Goal: Transaction & Acquisition: Purchase product/service

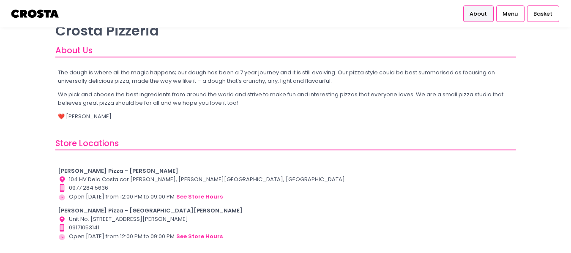
scroll to position [64, 0]
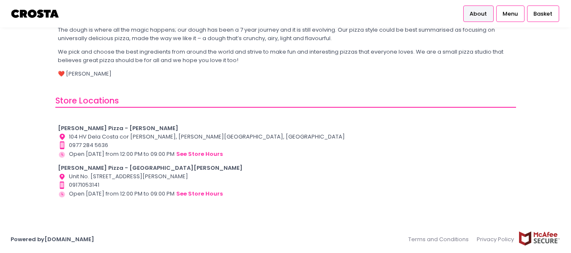
click at [104, 165] on b "[PERSON_NAME] Pizza - [GEOGRAPHIC_DATA][PERSON_NAME]" at bounding box center [150, 168] width 185 height 8
click at [193, 196] on button "see store hours" at bounding box center [199, 194] width 47 height 9
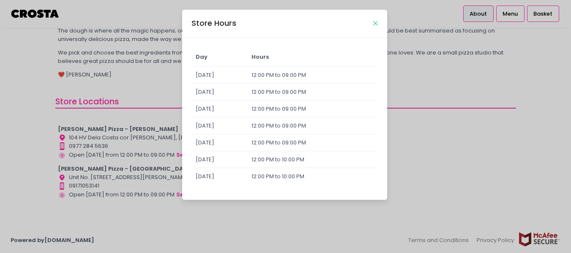
click at [374, 25] on icon "Close" at bounding box center [376, 23] width 4 height 6
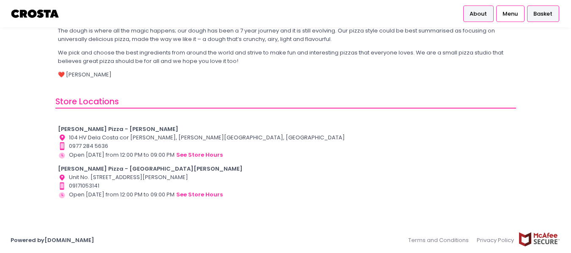
click at [547, 16] on span "Basket" at bounding box center [543, 14] width 19 height 8
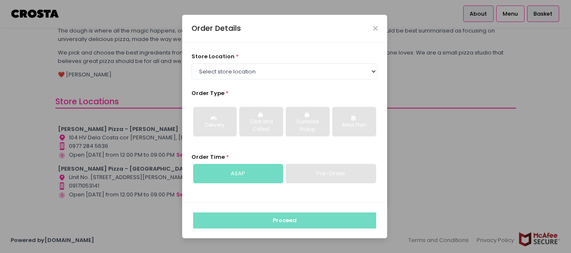
scroll to position [63, 0]
click at [266, 71] on select "Select store location [PERSON_NAME] Pizza - [PERSON_NAME] Pizza - [GEOGRAPHIC_D…" at bounding box center [285, 71] width 186 height 16
select select "65090bae48156caed44a5eb4"
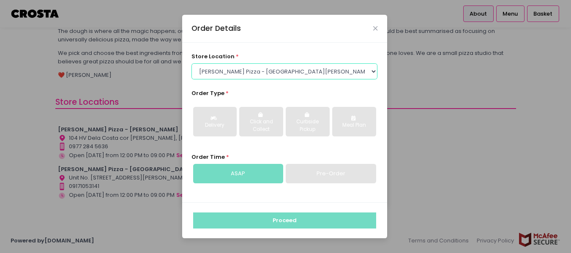
click at [192, 63] on select "Select store location [PERSON_NAME] Pizza - [PERSON_NAME] Pizza - [GEOGRAPHIC_D…" at bounding box center [285, 71] width 186 height 16
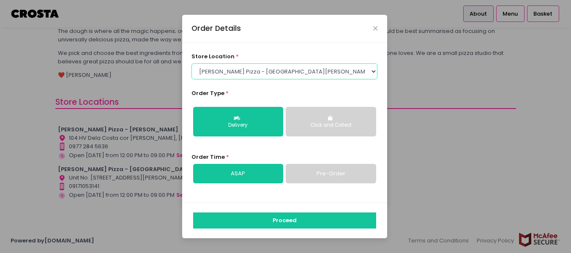
scroll to position [64, 0]
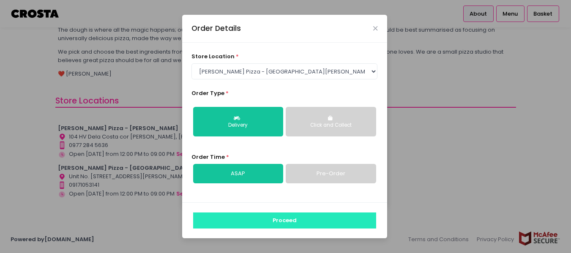
click at [305, 220] on button "Proceed" at bounding box center [284, 221] width 183 height 16
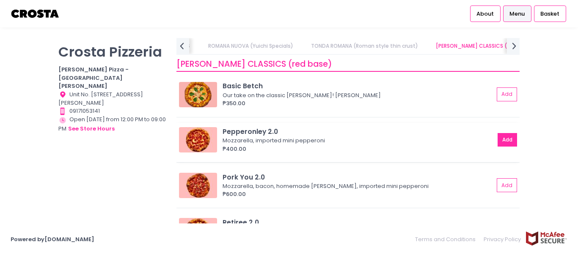
click at [498, 144] on button "Add" at bounding box center [506, 140] width 19 height 14
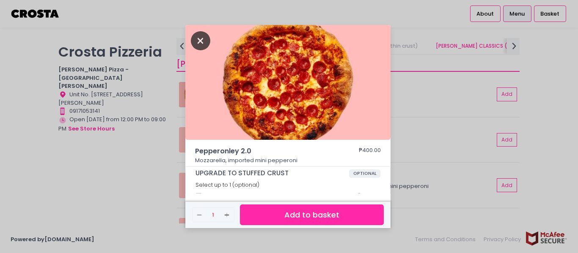
click at [202, 41] on icon "Close" at bounding box center [200, 40] width 19 height 19
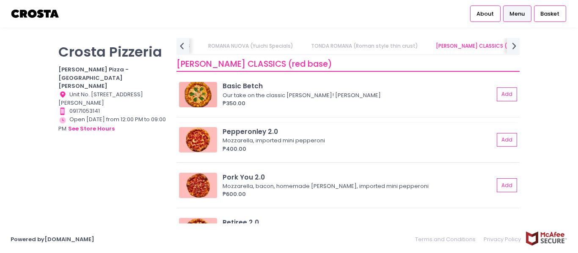
scroll to position [546, 0]
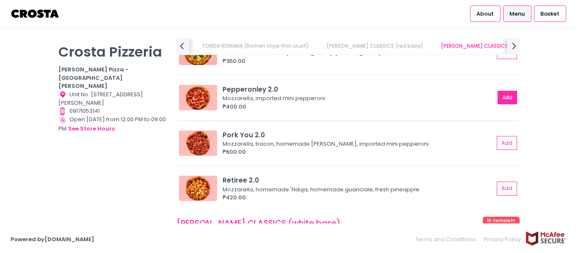
click at [500, 102] on button "Add" at bounding box center [506, 98] width 19 height 14
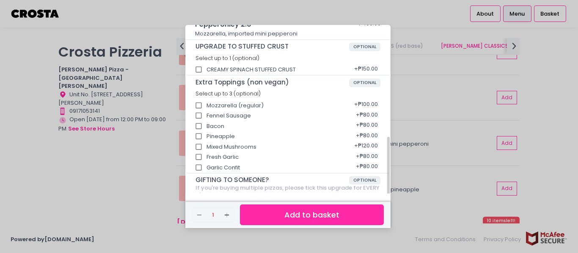
scroll to position [157, 0]
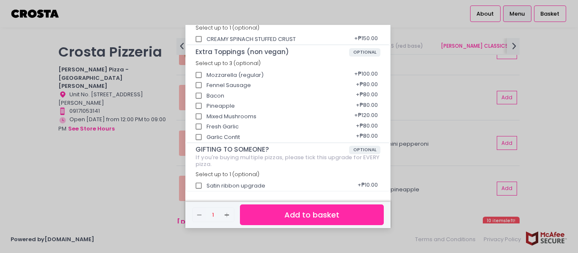
click at [309, 217] on button "Add to basket" at bounding box center [312, 215] width 144 height 21
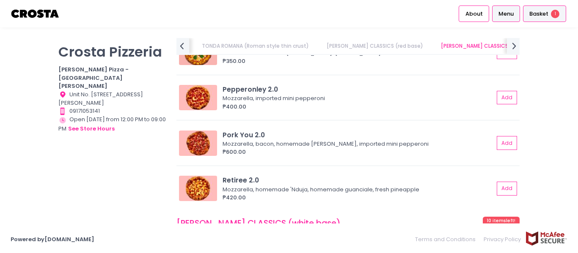
click at [541, 16] on span "Basket" at bounding box center [538, 14] width 19 height 8
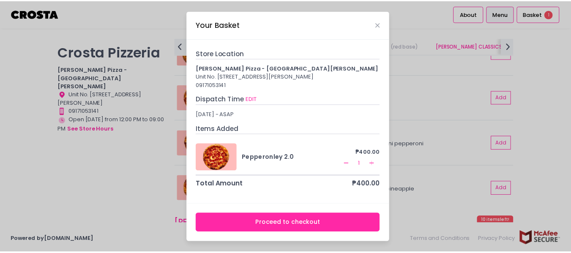
scroll to position [6, 0]
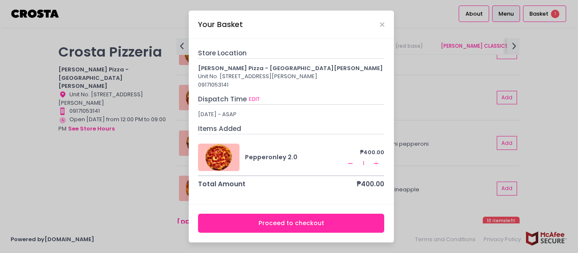
click at [305, 219] on button "Proceed to checkout" at bounding box center [291, 223] width 186 height 19
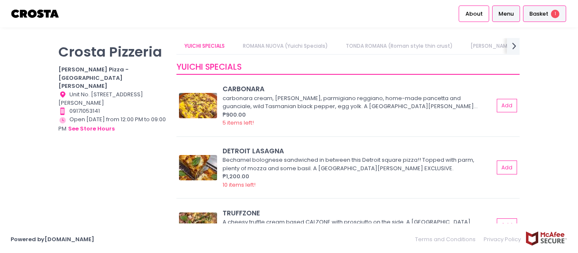
click at [534, 14] on span "Basket" at bounding box center [538, 14] width 19 height 8
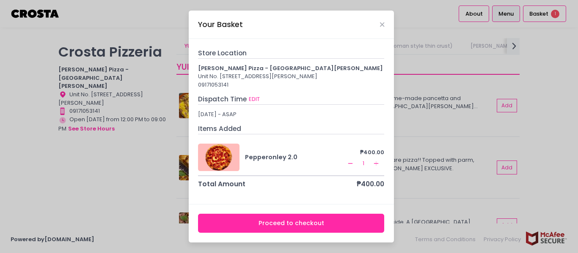
click at [298, 230] on button "Proceed to checkout" at bounding box center [291, 223] width 186 height 19
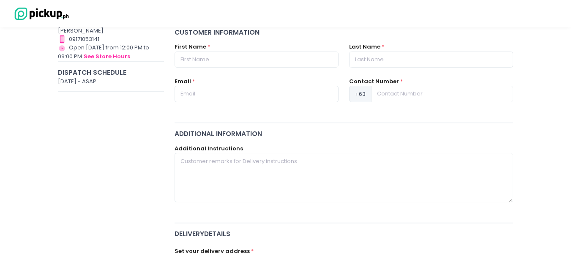
scroll to position [127, 0]
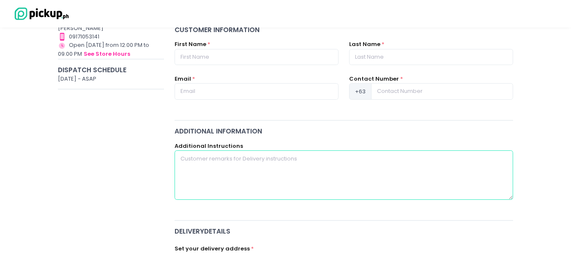
click at [277, 168] on textarea at bounding box center [344, 175] width 339 height 49
type textarea "Please cut into squares"
click at [253, 50] on input "text" at bounding box center [257, 57] width 164 height 16
type input "[PERSON_NAME]"
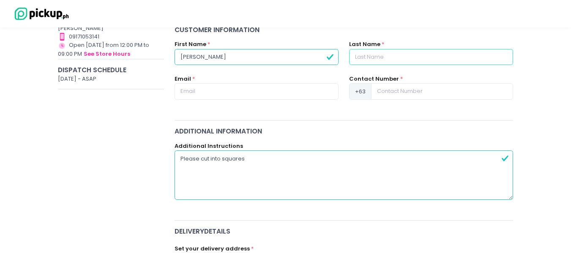
click at [401, 57] on input "text" at bounding box center [431, 57] width 164 height 16
type input "[PERSON_NAME]"
click at [259, 97] on input "text" at bounding box center [257, 91] width 164 height 16
type input "[EMAIL_ADDRESS][DOMAIN_NAME]"
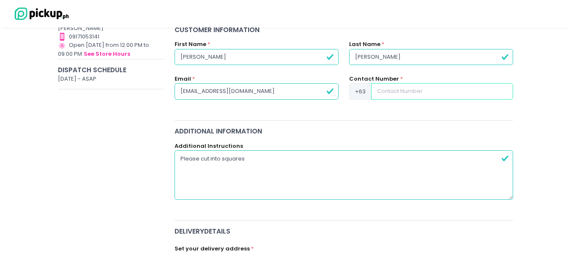
click at [421, 92] on input at bounding box center [442, 91] width 142 height 16
type input "9178252117"
click at [260, 160] on textarea "Please cut into squares" at bounding box center [344, 175] width 339 height 49
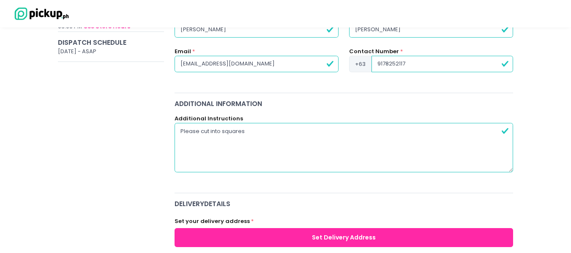
scroll to position [211, 0]
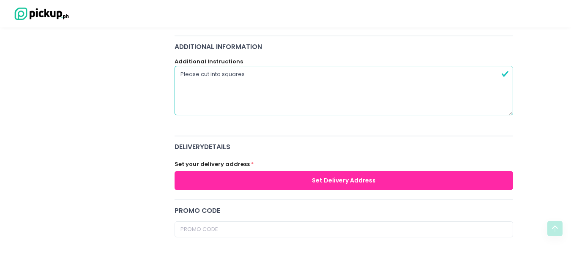
click at [330, 180] on button "Set Delivery Address" at bounding box center [344, 180] width 339 height 19
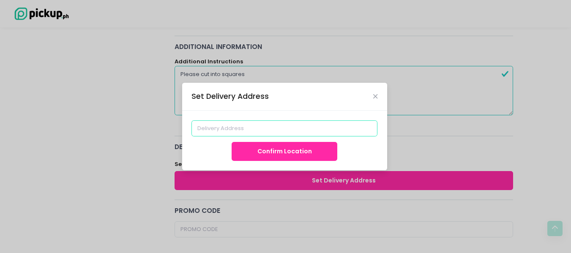
click at [236, 131] on input at bounding box center [285, 129] width 186 height 16
type input "t"
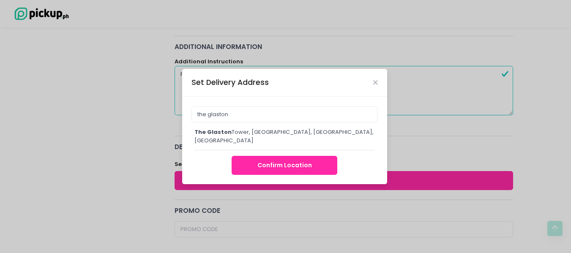
click at [270, 136] on div "the [GEOGRAPHIC_DATA], [GEOGRAPHIC_DATA], [GEOGRAPHIC_DATA], [GEOGRAPHIC_DATA]" at bounding box center [285, 136] width 181 height 16
type input "The [GEOGRAPHIC_DATA], [GEOGRAPHIC_DATA]"
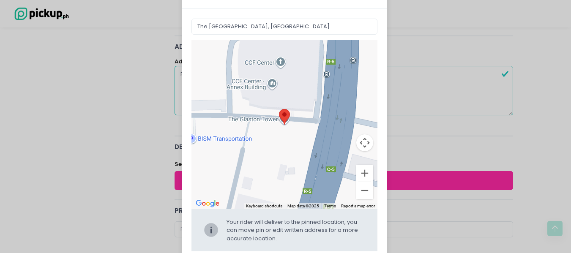
scroll to position [72, 0]
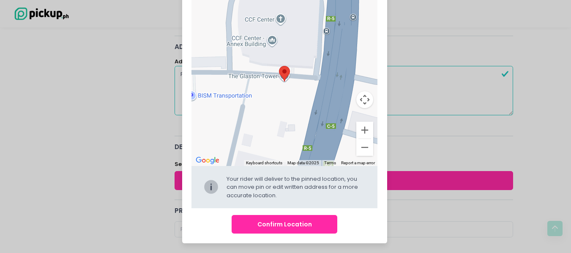
click at [267, 226] on button "Confirm Location" at bounding box center [285, 224] width 106 height 19
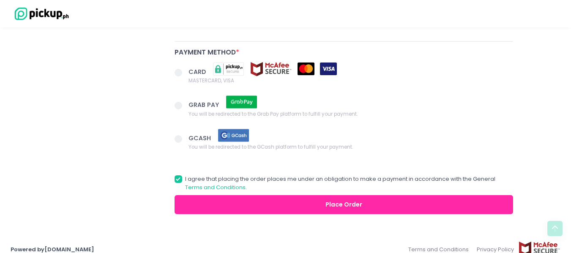
scroll to position [591, 0]
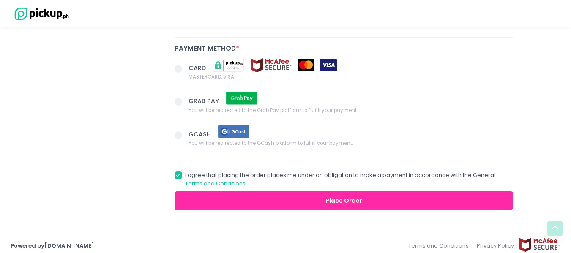
click at [179, 132] on span at bounding box center [179, 136] width 8 height 8
click at [185, 131] on input "GCASH You will be redirected to the GCash platform to fulfill your payment." at bounding box center [187, 133] width 5 height 5
click at [349, 197] on button "Place Order" at bounding box center [344, 201] width 339 height 19
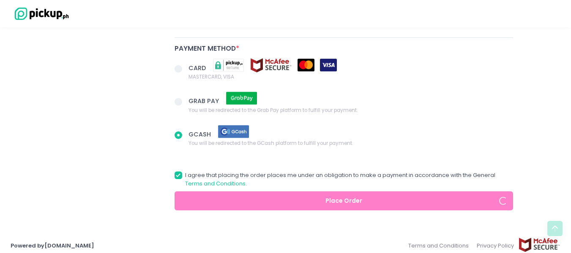
radio input "true"
